Goal: Information Seeking & Learning: Understand process/instructions

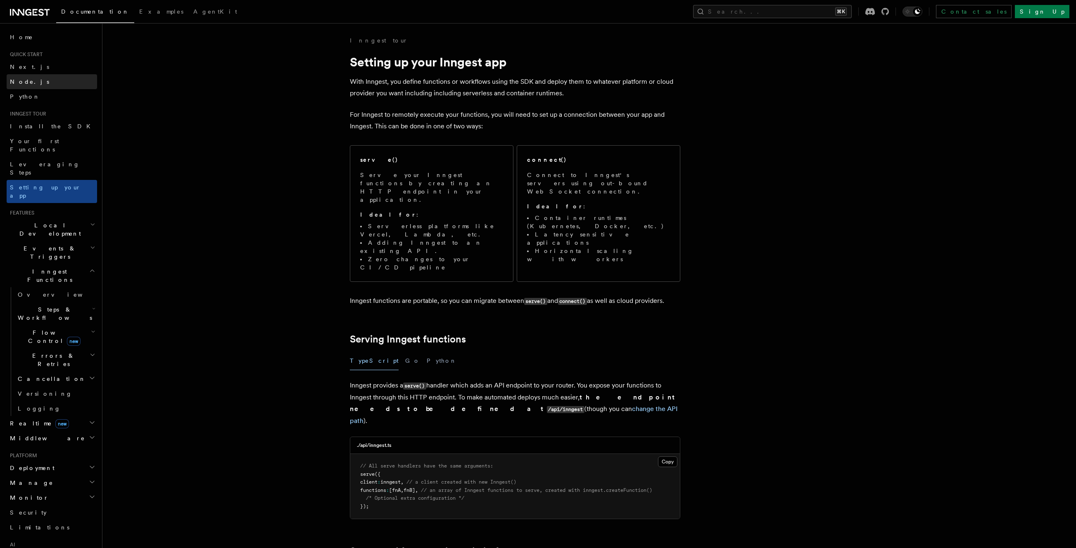
click at [32, 81] on link "Node.js" at bounding box center [52, 81] width 90 height 15
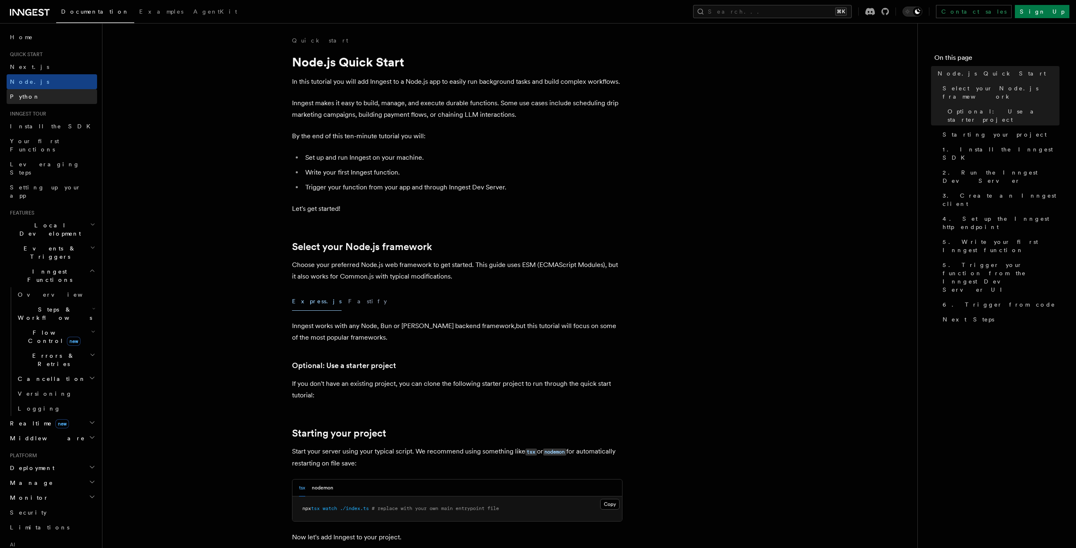
click at [32, 95] on link "Python" at bounding box center [52, 96] width 90 height 15
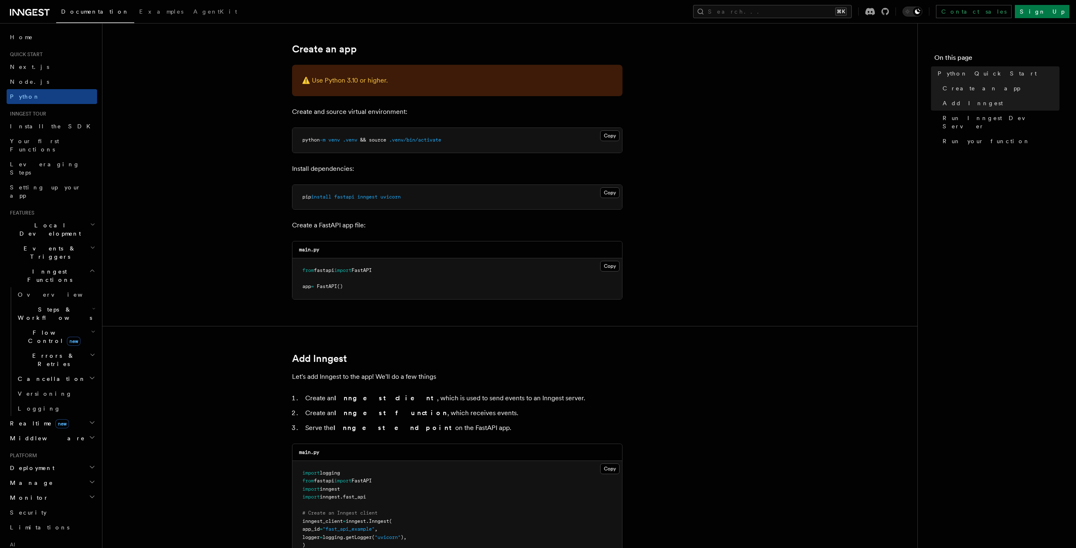
scroll to position [311, 0]
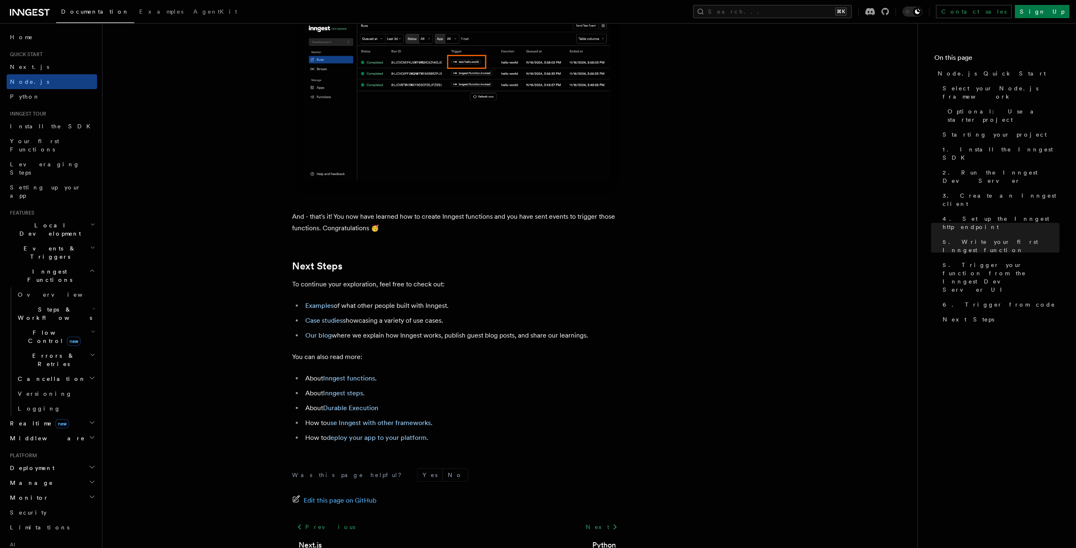
scroll to position [5018, 0]
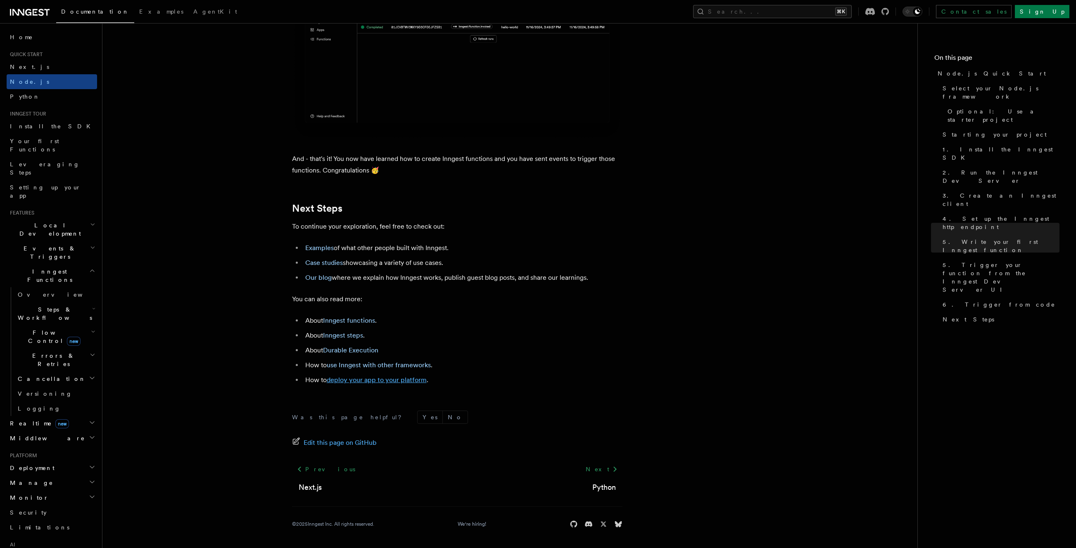
click at [389, 380] on link "deploy your app to your platform" at bounding box center [377, 380] width 100 height 8
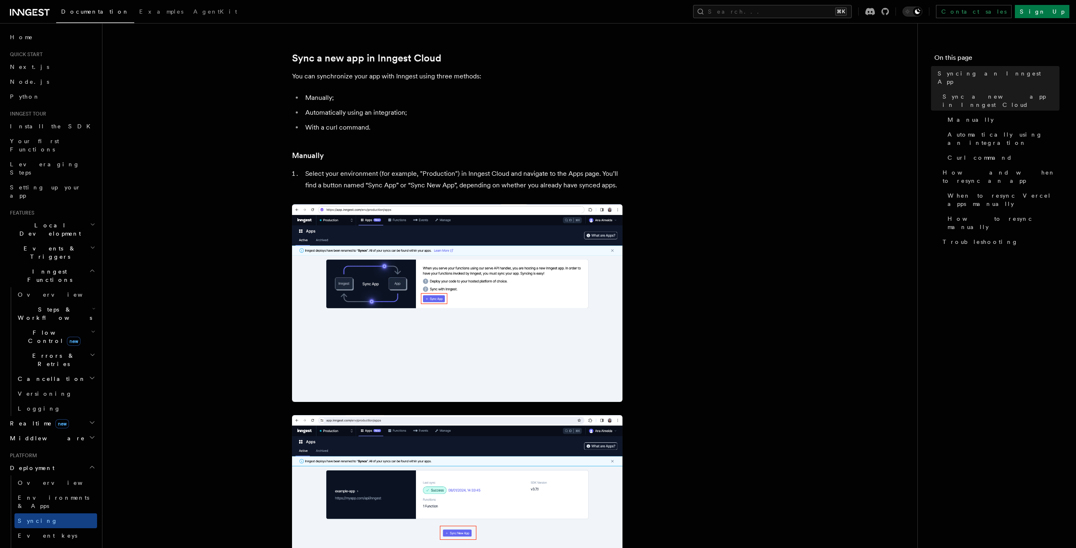
scroll to position [75, 0]
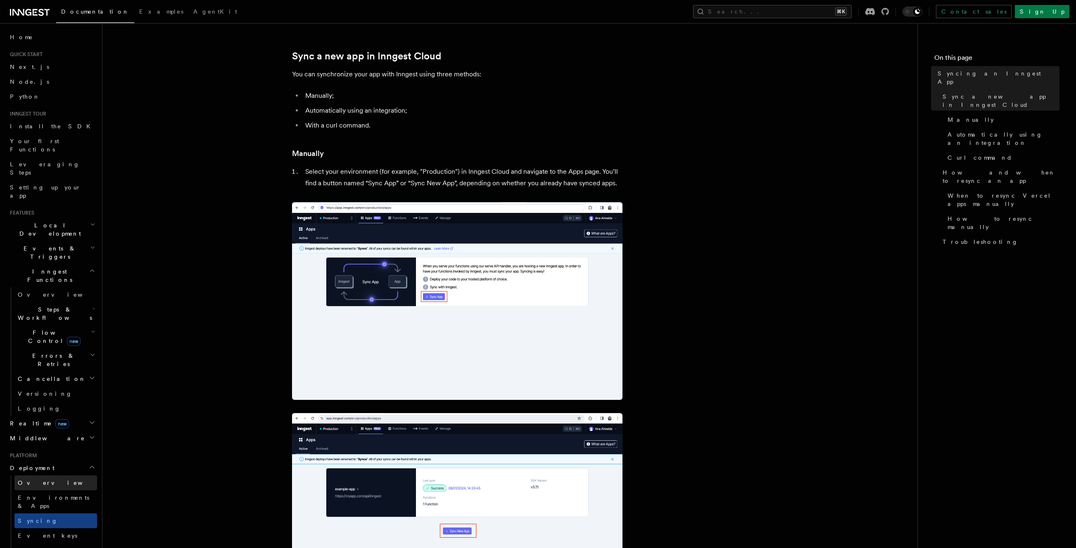
click at [33, 476] on link "Overview" at bounding box center [55, 483] width 83 height 15
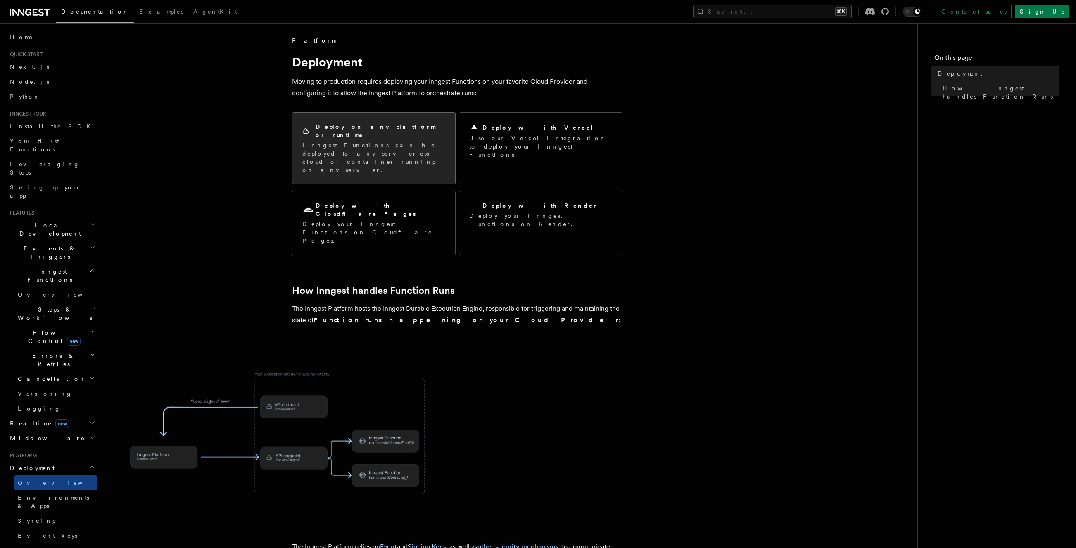
click at [425, 141] on p "Inngest Functions can be deployed to any serverless cloud or container running …" at bounding box center [373, 157] width 143 height 33
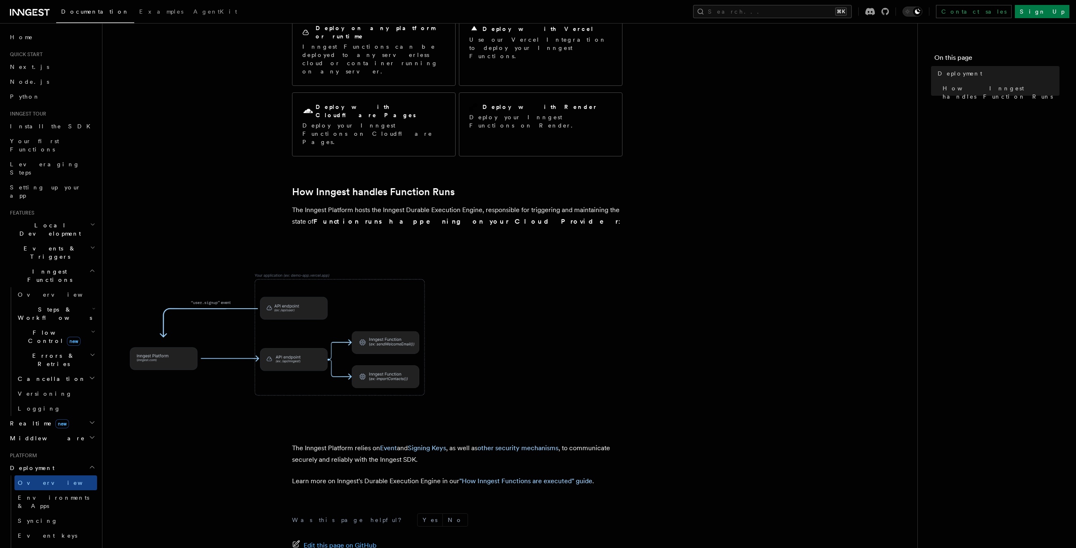
scroll to position [156, 0]
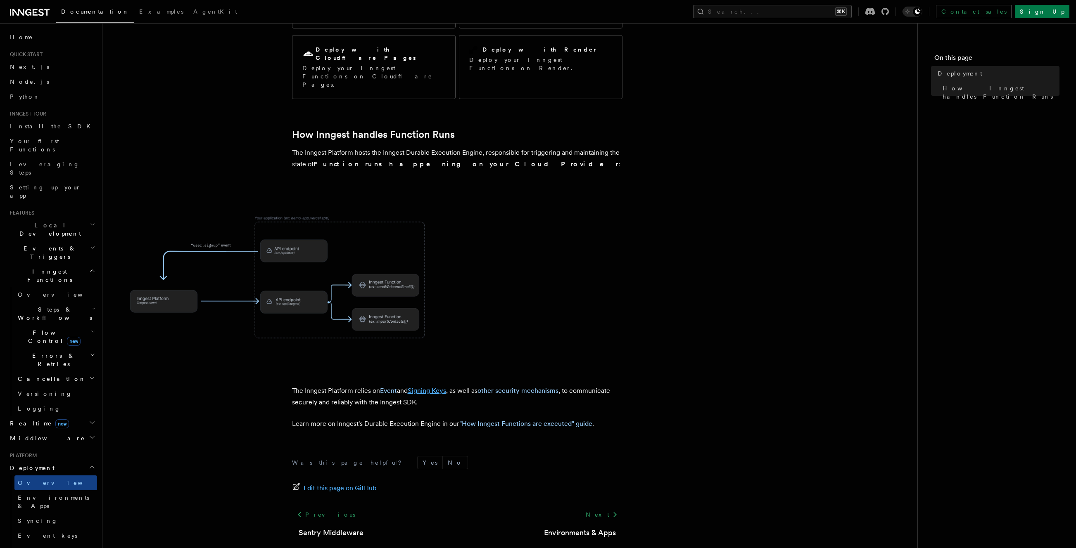
click at [435, 387] on link "Signing Keys" at bounding box center [427, 391] width 38 height 8
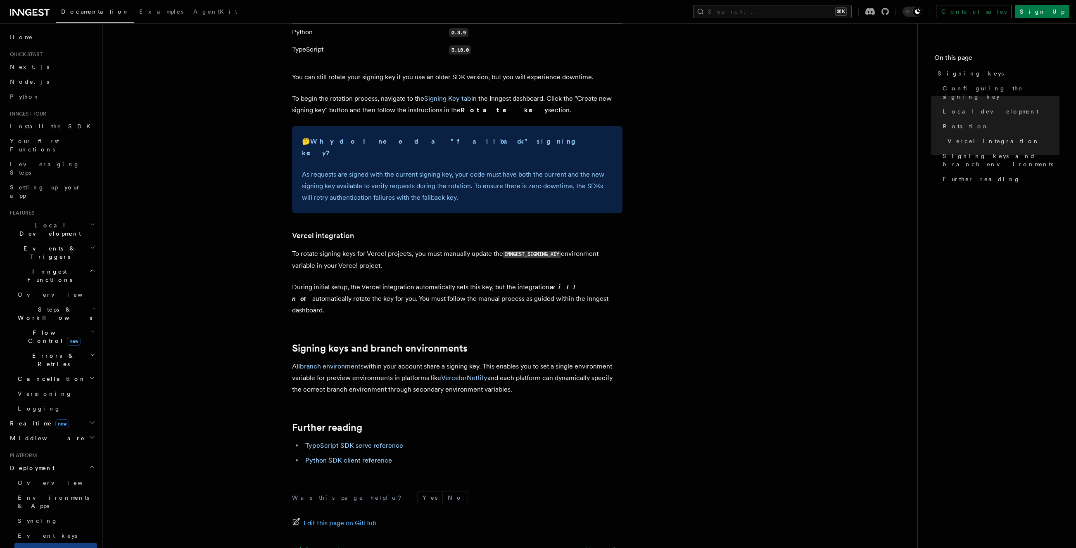
scroll to position [699, 0]
